Goal: Transaction & Acquisition: Purchase product/service

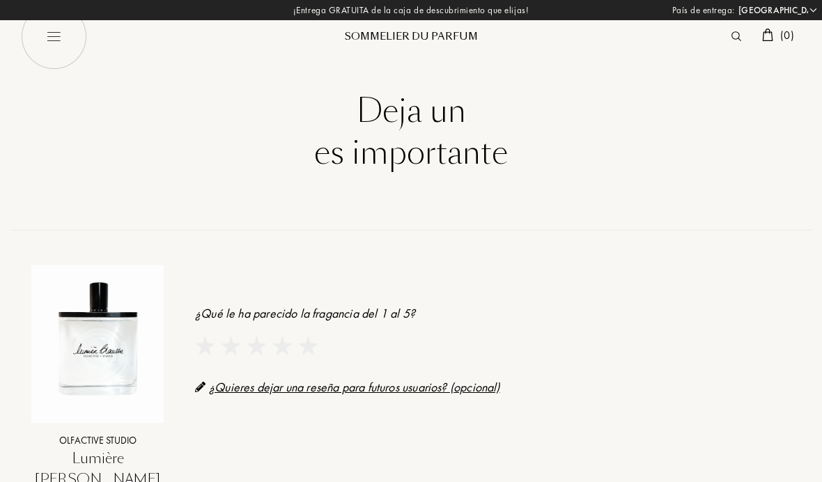
select select "ES"
click at [419, 31] on div "Sommelier du Parfum" at bounding box center [411, 36] width 167 height 15
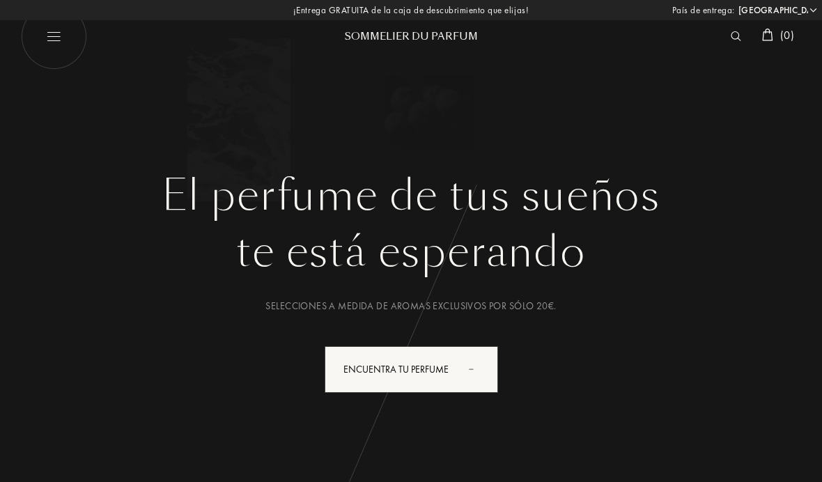
select select "ES"
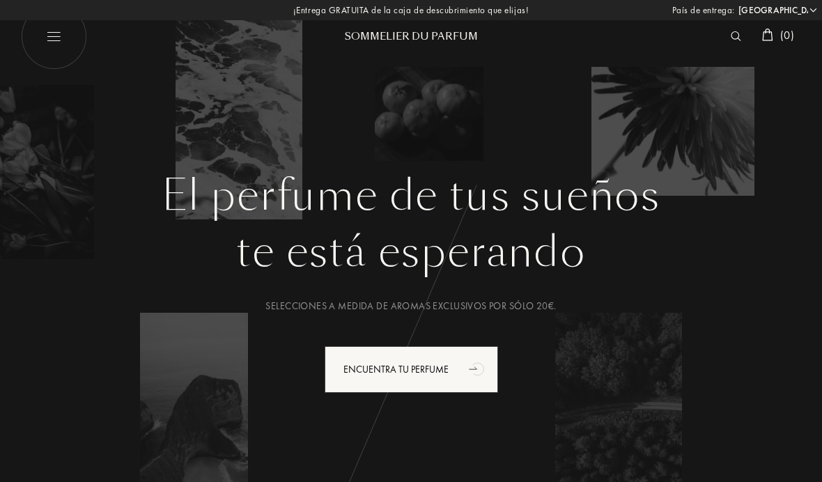
click at [55, 27] on img at bounding box center [54, 36] width 66 height 66
select select "ES"
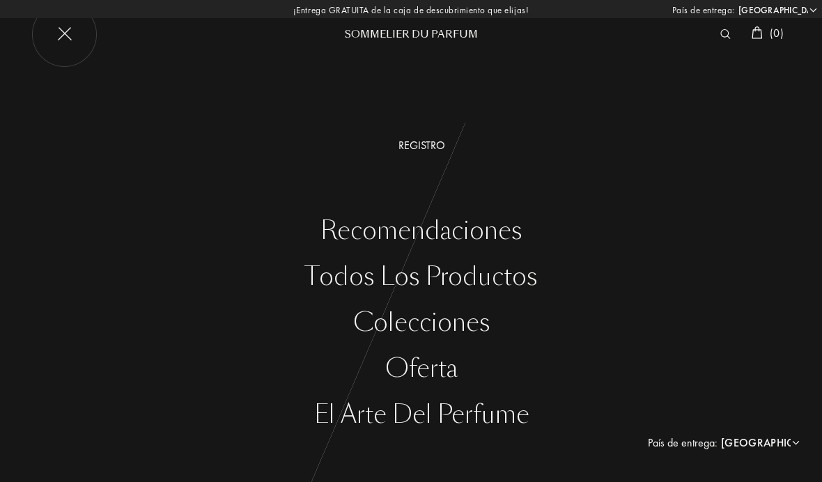
click at [491, 276] on div "Todos los productos" at bounding box center [421, 277] width 801 height 29
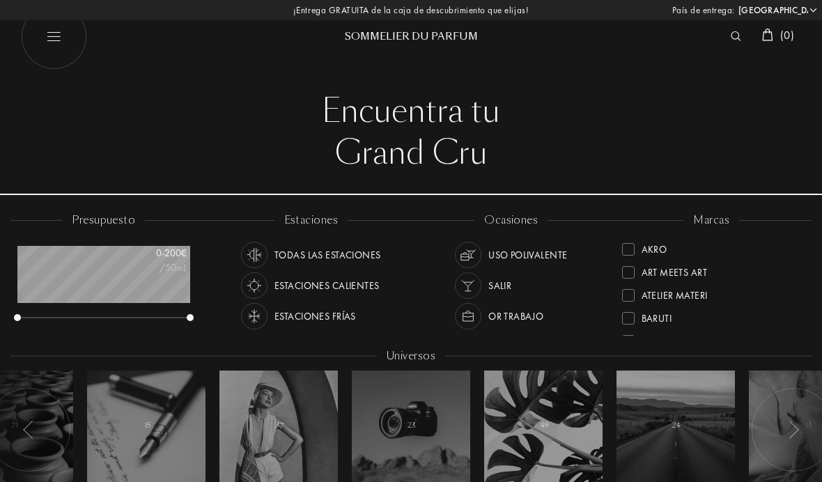
select select "ES"
click at [632, 273] on div at bounding box center [628, 272] width 13 height 13
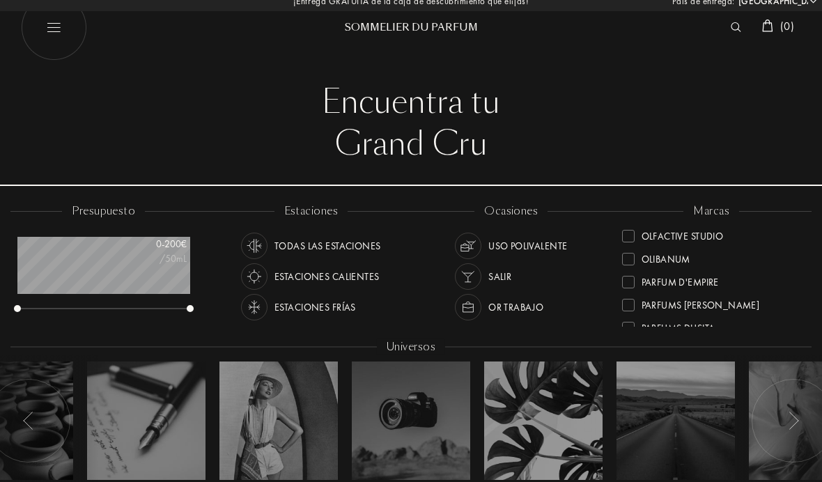
scroll to position [426, 0]
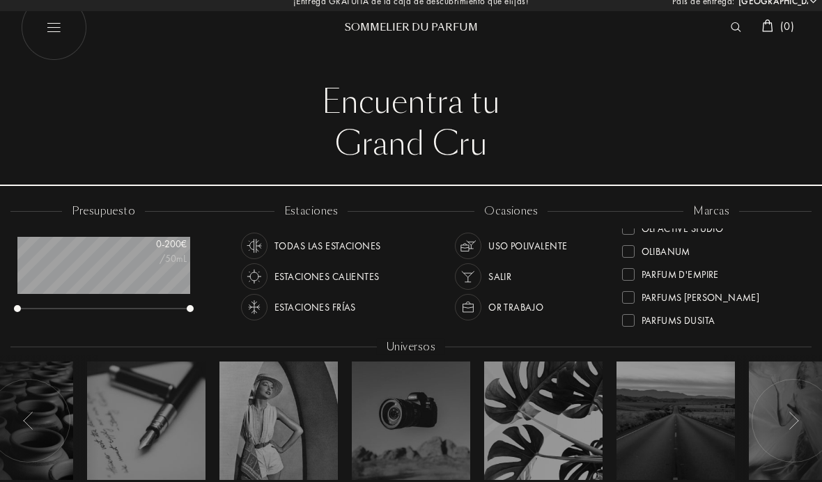
click at [738, 293] on div "Parfums de Nietzsche" at bounding box center [701, 295] width 118 height 19
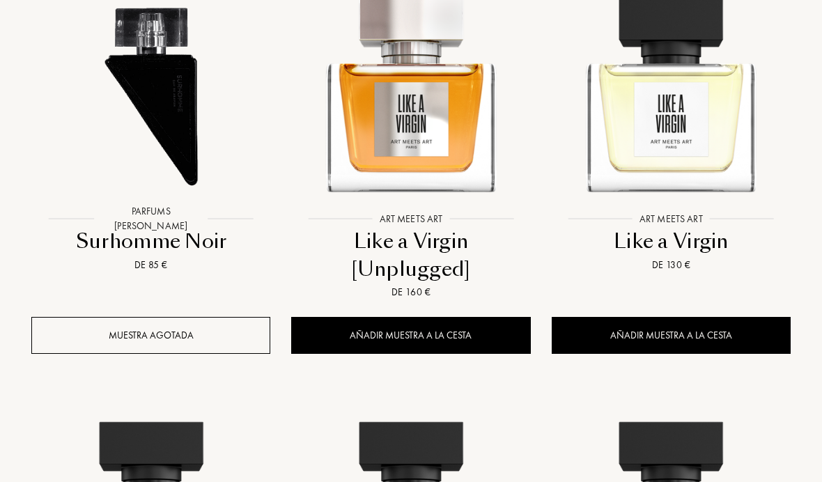
scroll to position [631, 0]
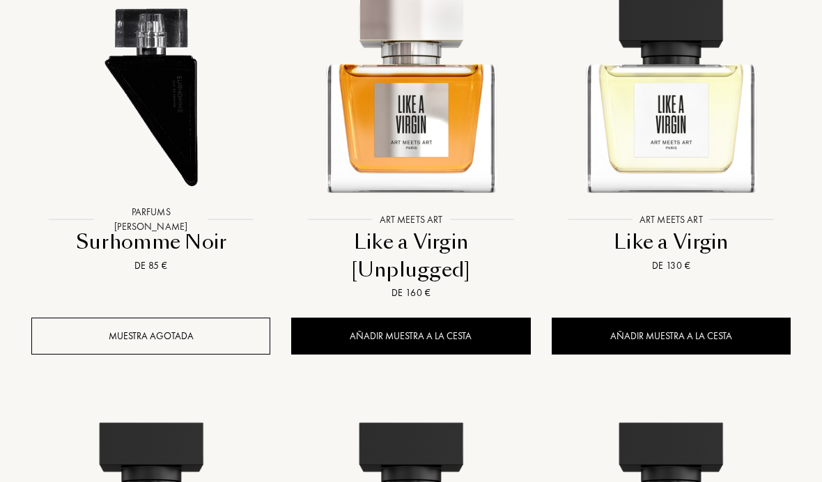
click at [143, 121] on img at bounding box center [151, 87] width 234 height 234
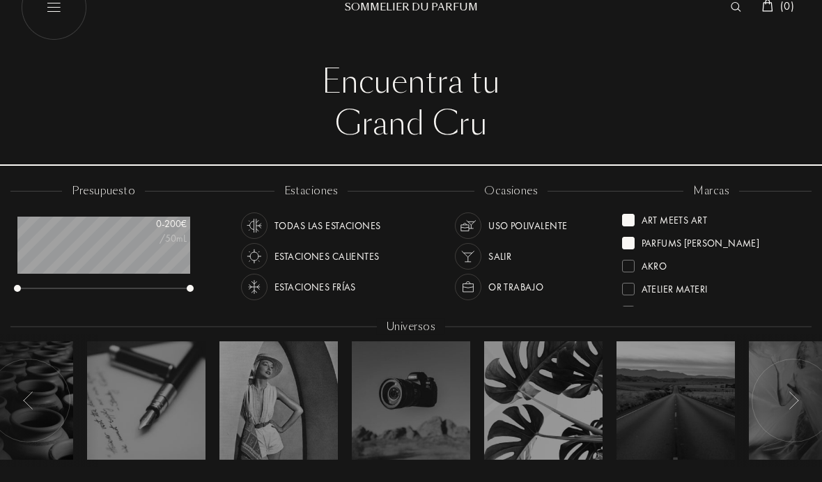
scroll to position [31, 0]
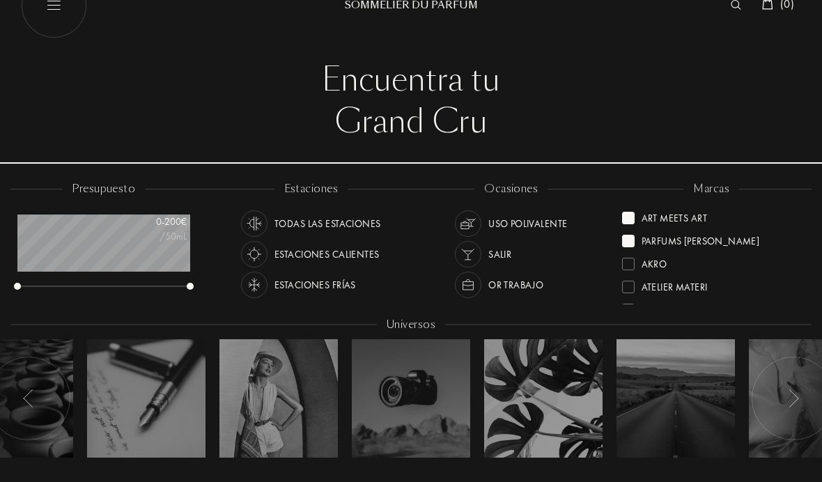
click at [631, 213] on div at bounding box center [628, 219] width 13 height 13
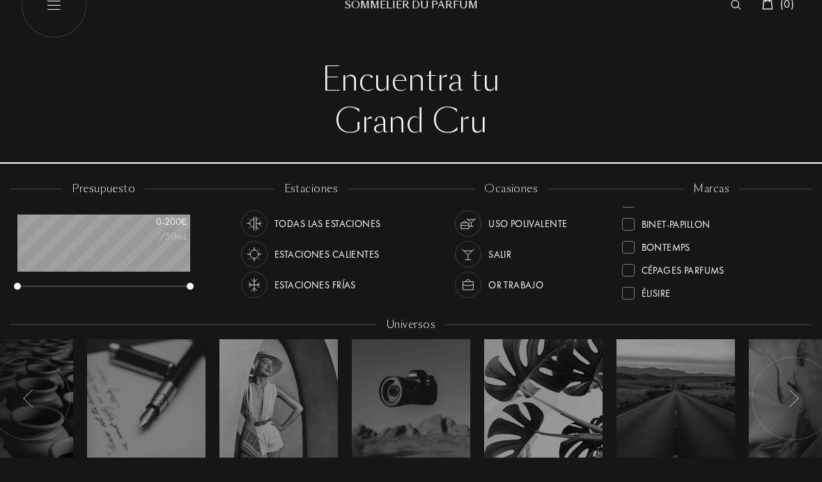
scroll to position [109, 0]
click at [721, 238] on div "Goldfield & Banks" at bounding box center [687, 243] width 90 height 19
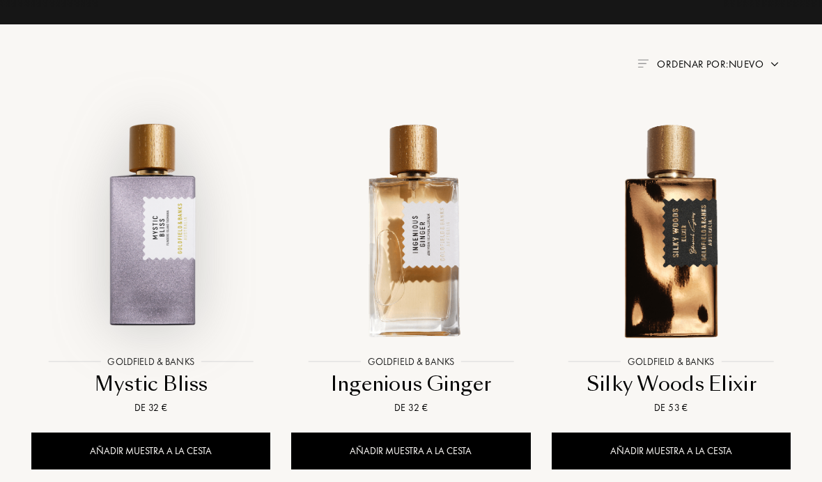
scroll to position [489, 0]
click at [151, 192] on img at bounding box center [151, 229] width 234 height 234
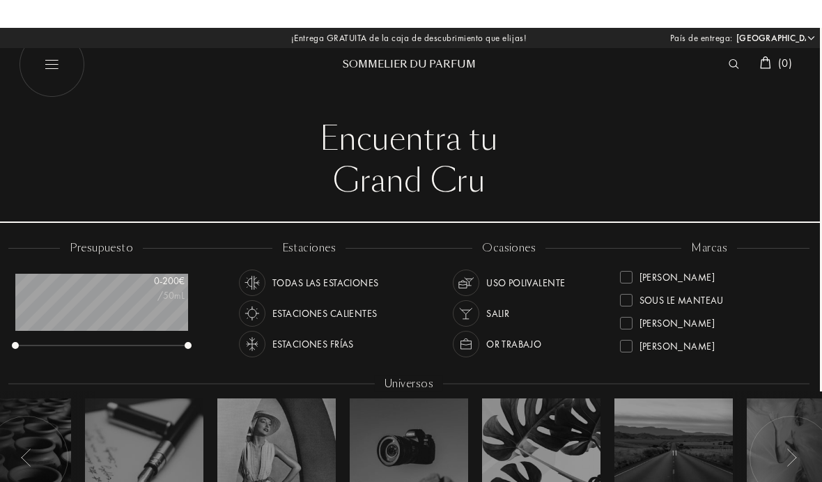
scroll to position [0, 0]
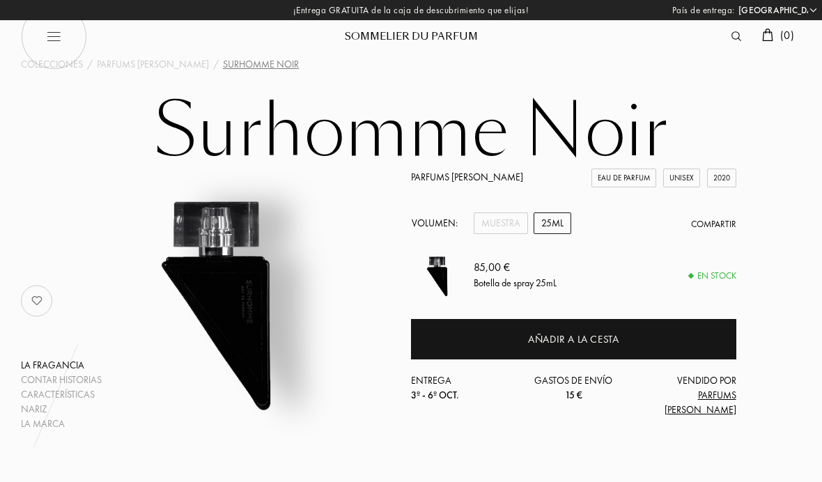
select select "ES"
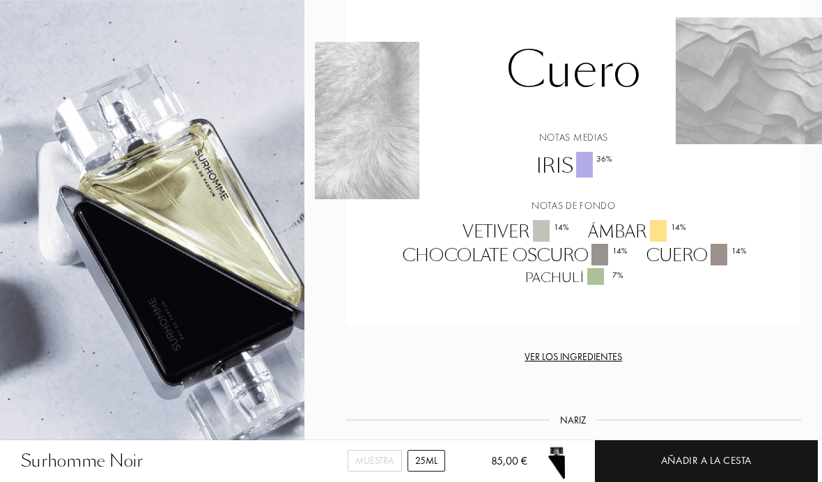
scroll to position [902, 0]
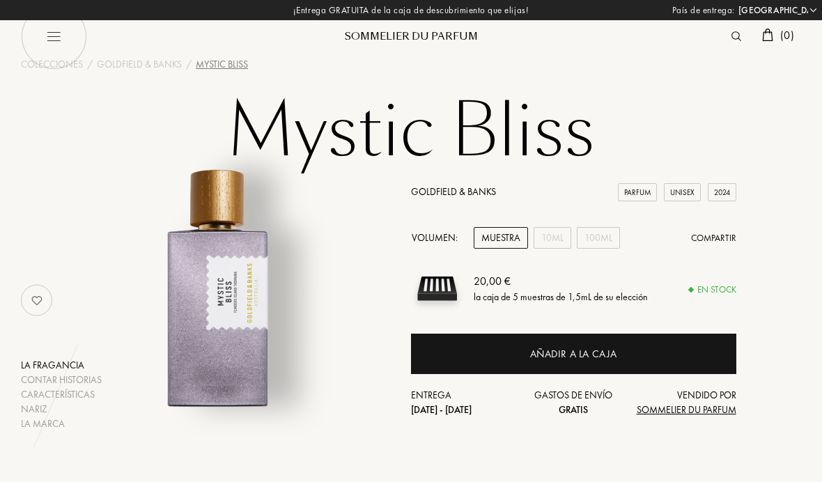
select select "ES"
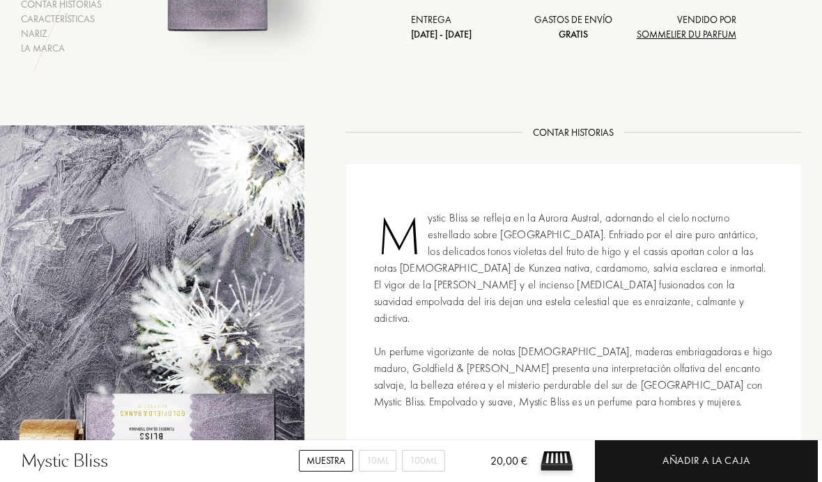
scroll to position [337, 0]
